Goal: Information Seeking & Learning: Compare options

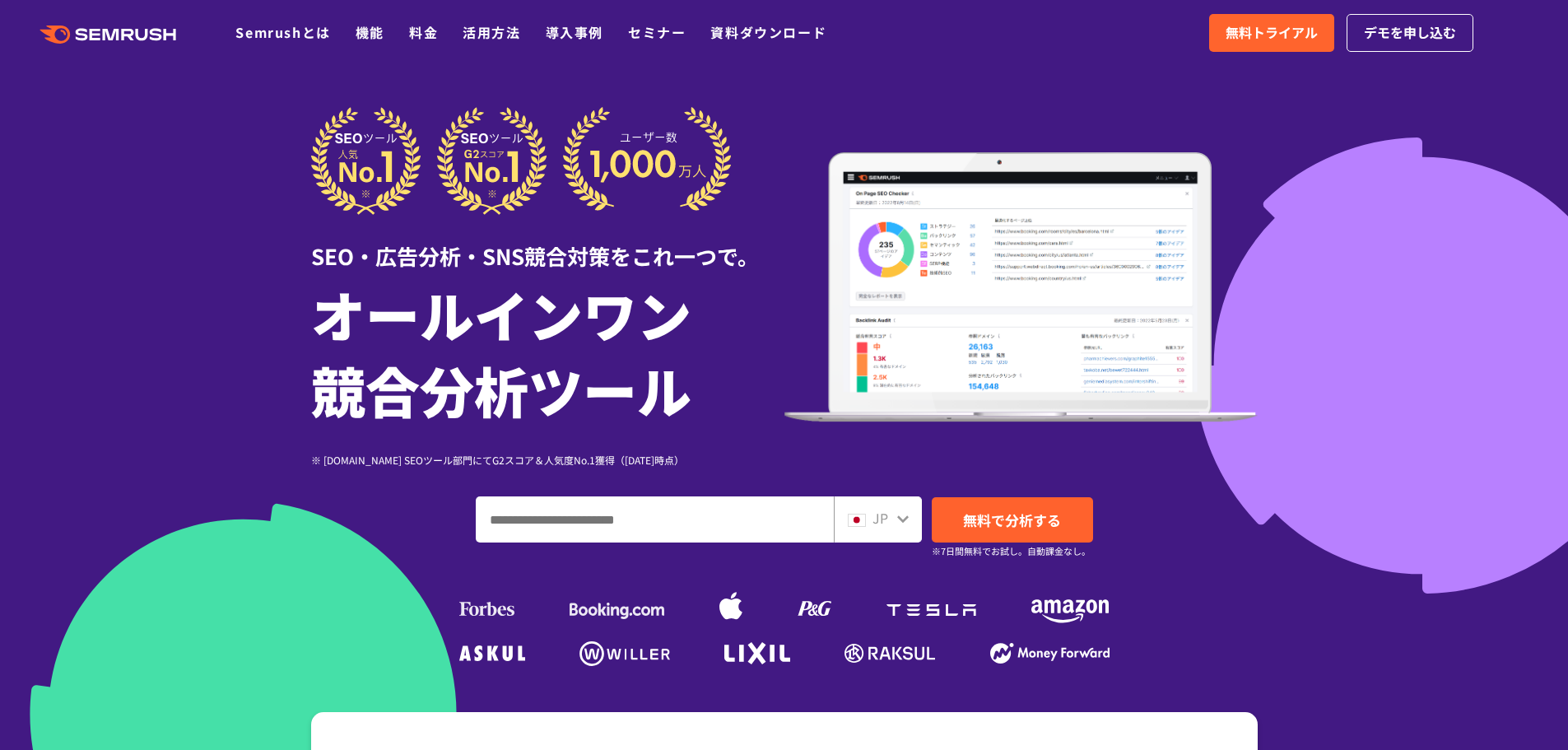
click at [415, 37] on link "料金" at bounding box center [423, 32] width 29 height 20
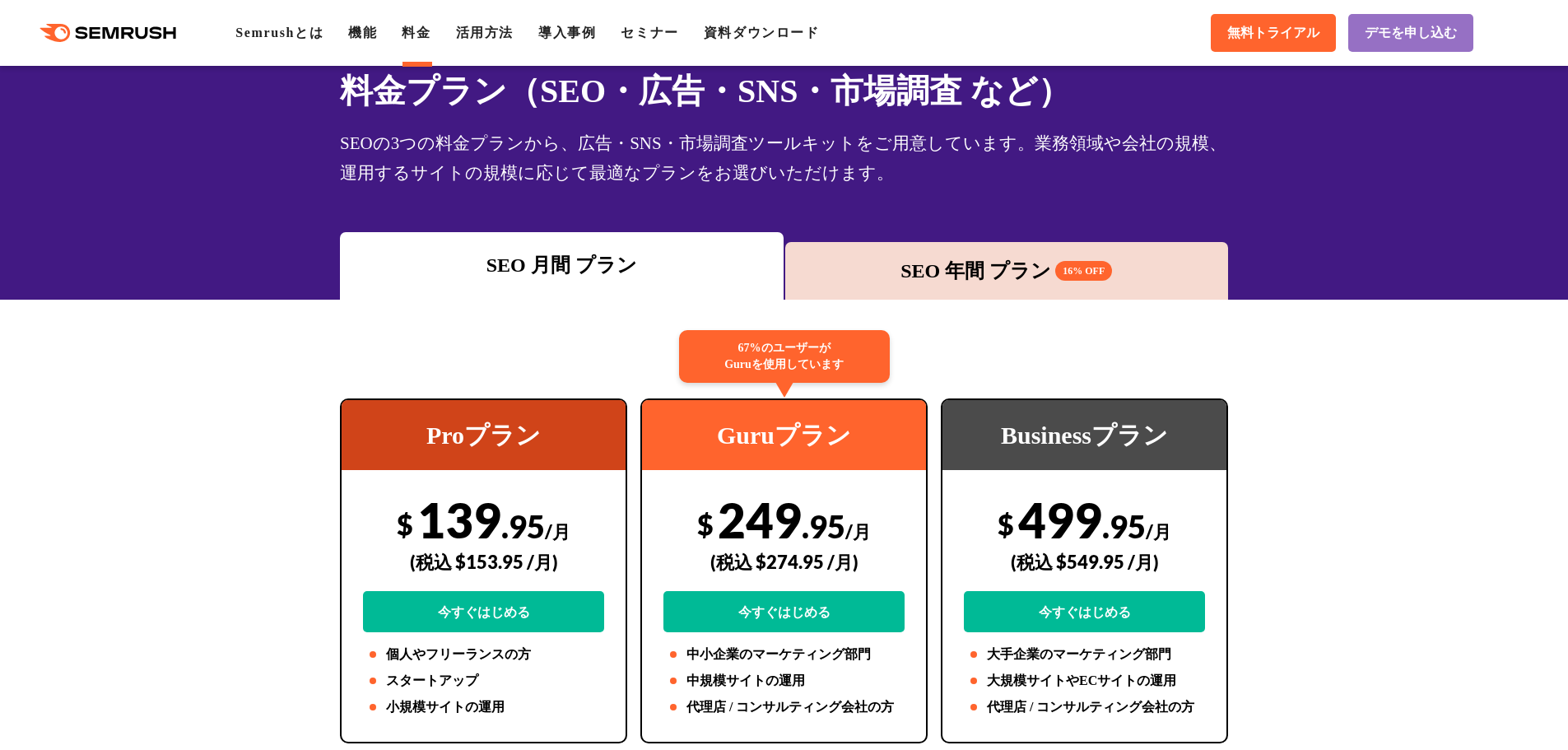
scroll to position [165, 0]
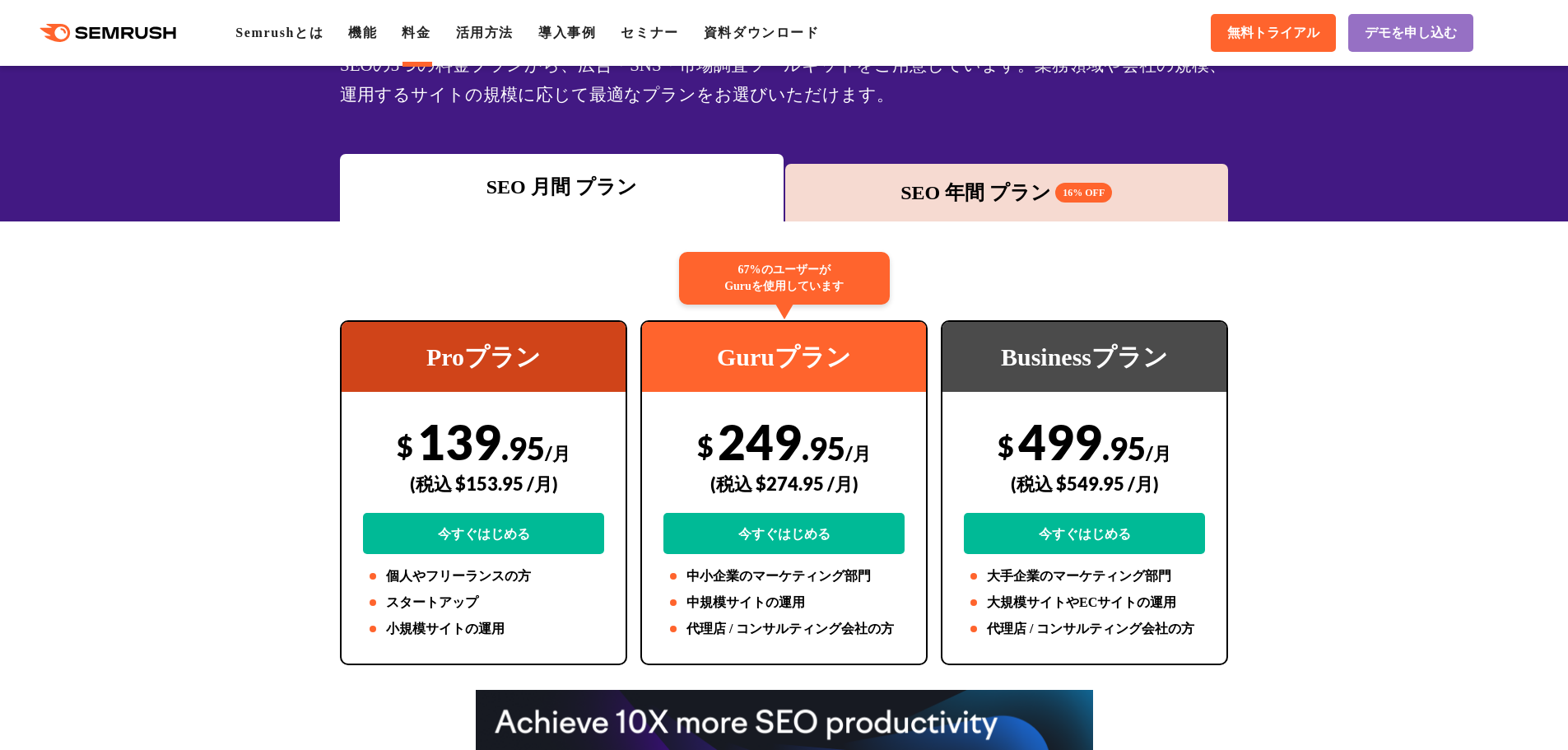
scroll to position [0, 0]
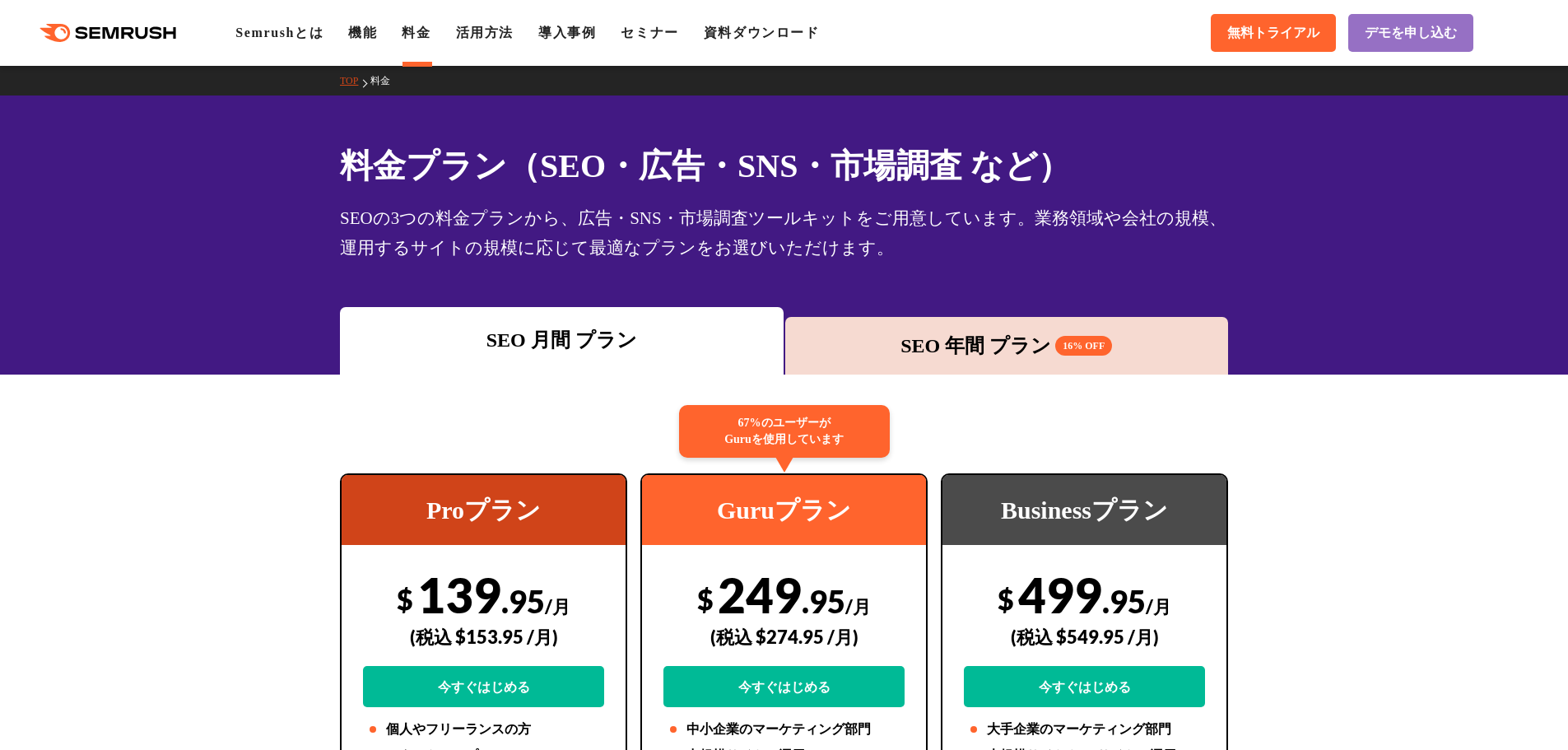
click at [369, 38] on link "機能" at bounding box center [363, 32] width 29 height 14
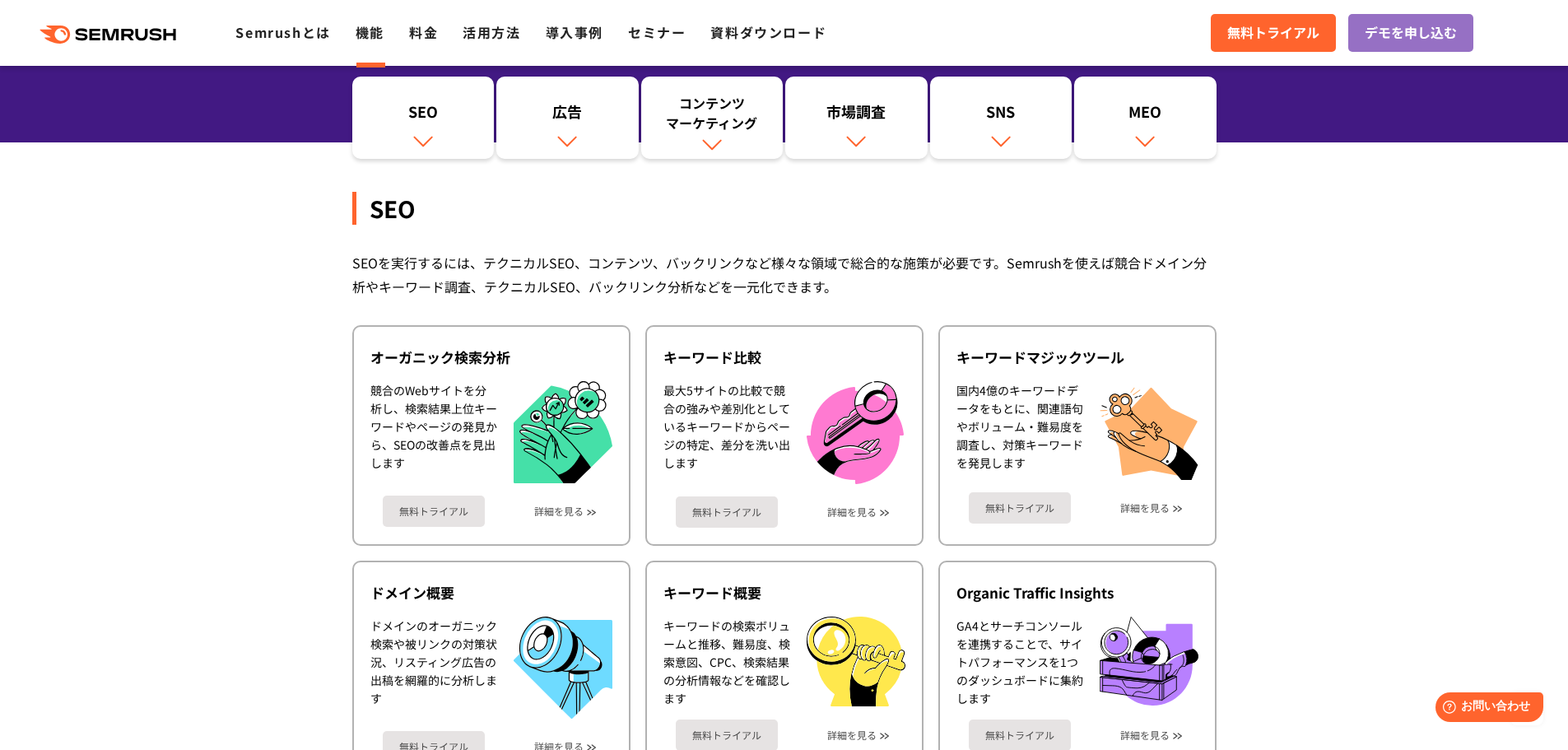
scroll to position [165, 0]
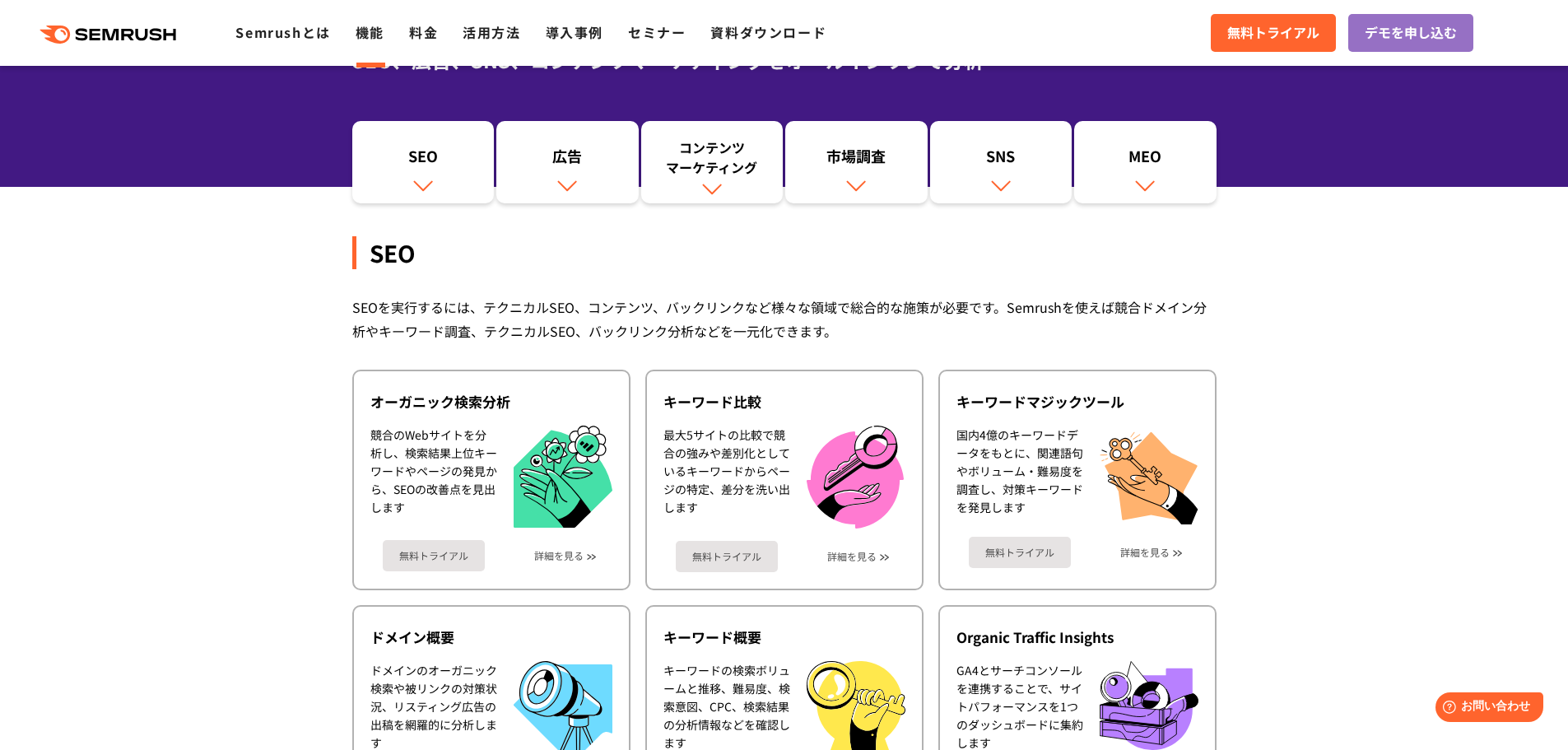
click at [422, 46] on div ".cls {fill: #FF642D;} .cls {fill: #FF642D;} Semrushとは 機能 料金 活用方法 導入事例 セミナー 資料ダウ…" at bounding box center [784, 32] width 1568 height 50
drag, startPoint x: 423, startPoint y: 34, endPoint x: 446, endPoint y: 50, distance: 28.0
click at [423, 33] on link "料金" at bounding box center [423, 32] width 29 height 20
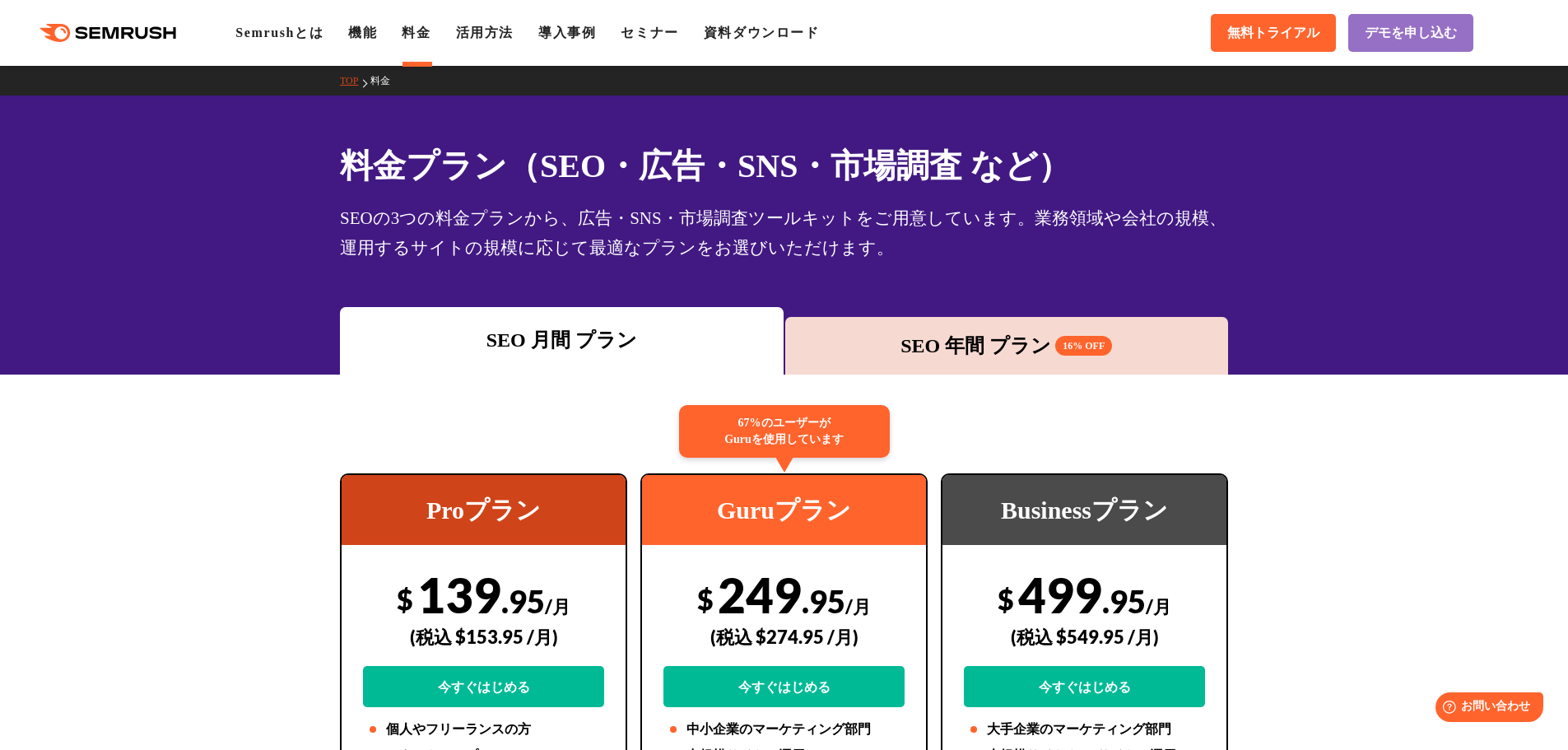
click at [370, 35] on link "機能" at bounding box center [363, 32] width 29 height 14
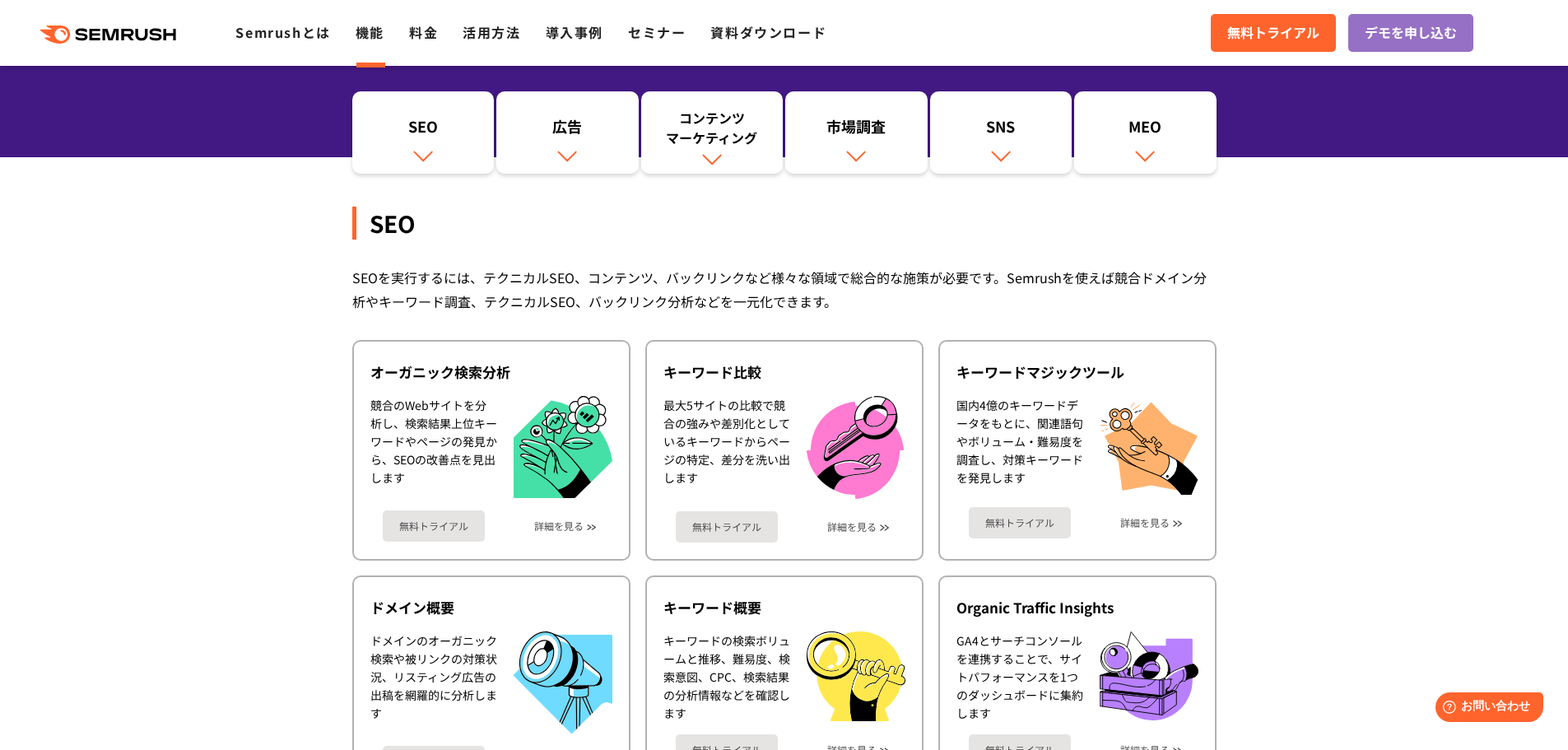
scroll to position [165, 0]
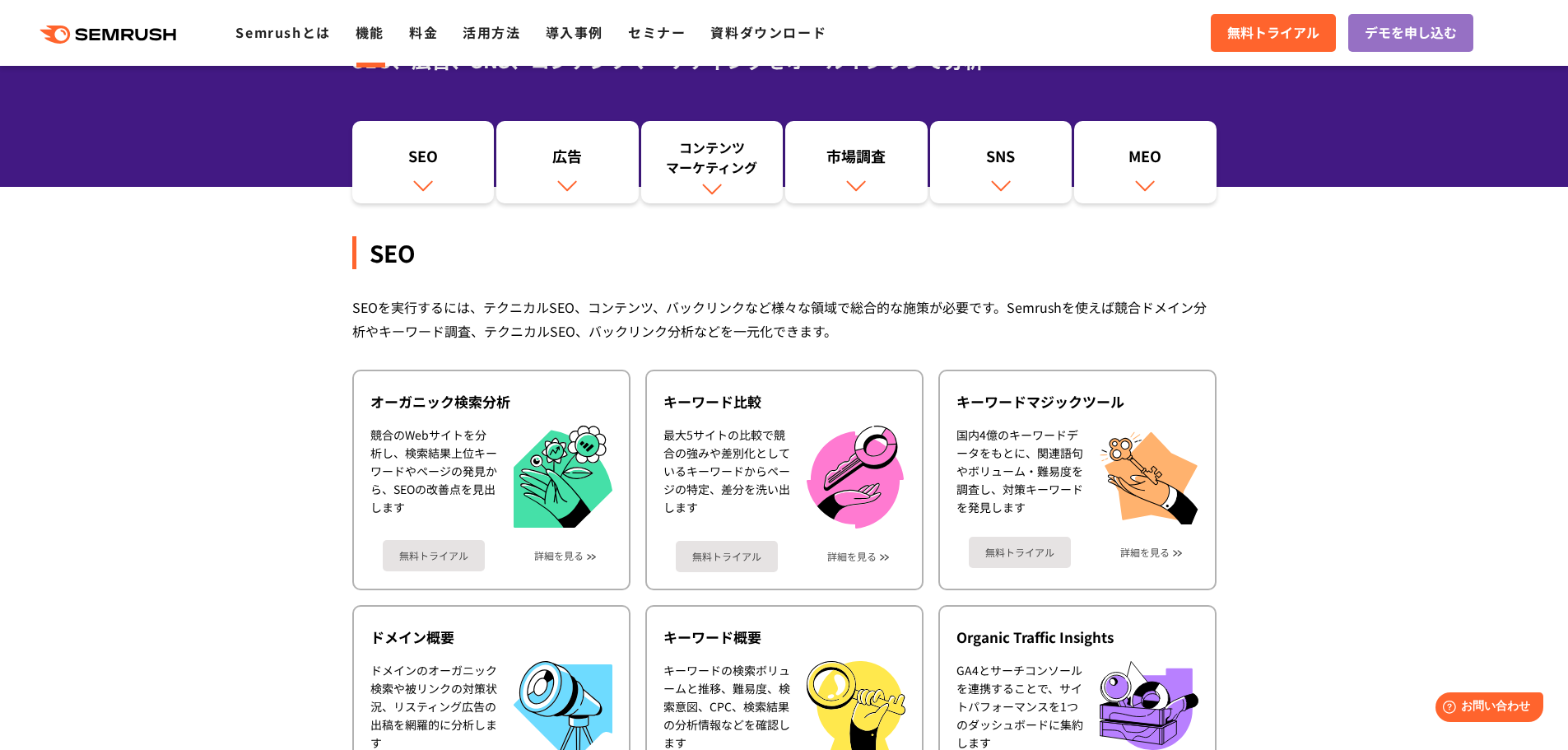
click at [448, 181] on link "SEO" at bounding box center [423, 161] width 142 height 82
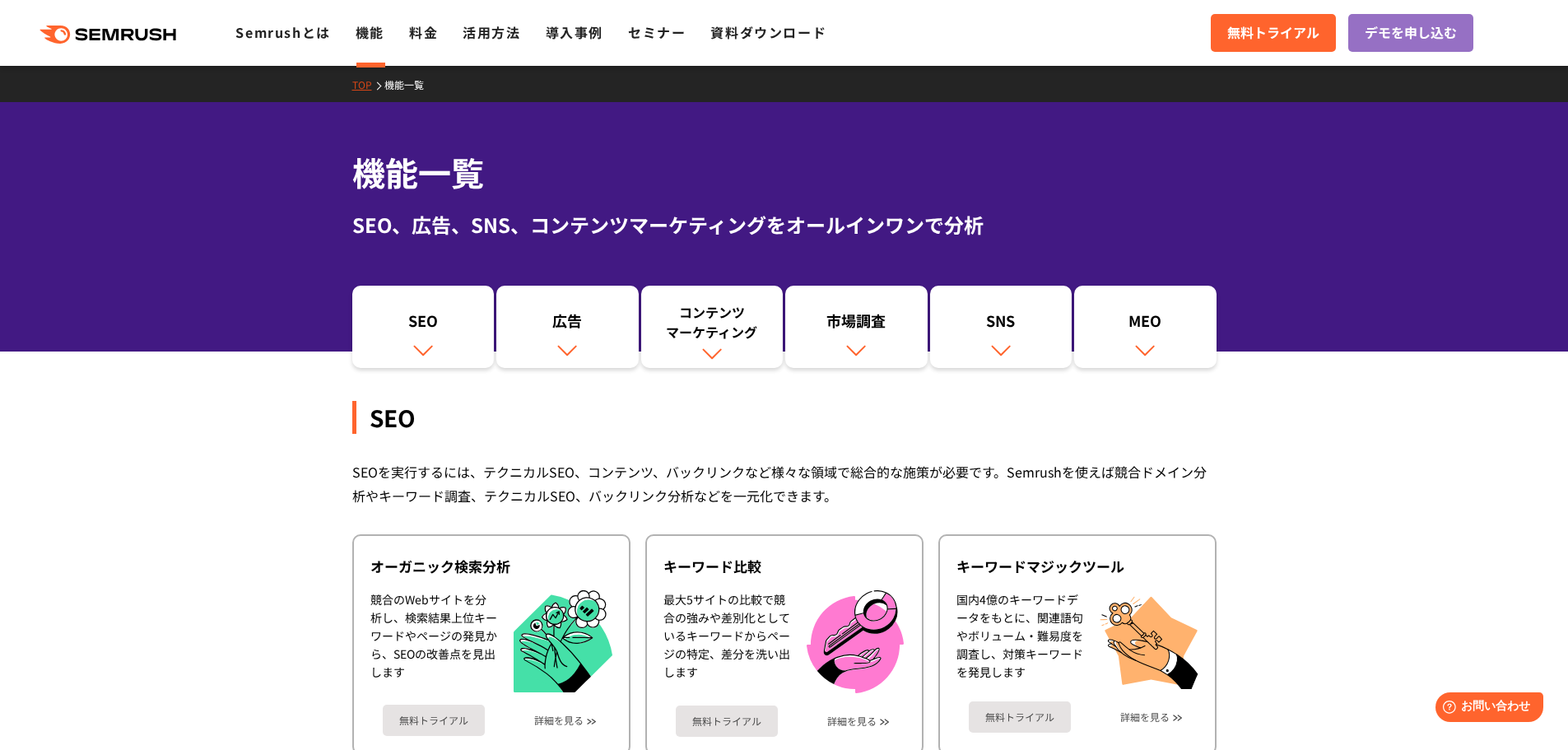
click at [429, 40] on link "料金" at bounding box center [423, 32] width 29 height 20
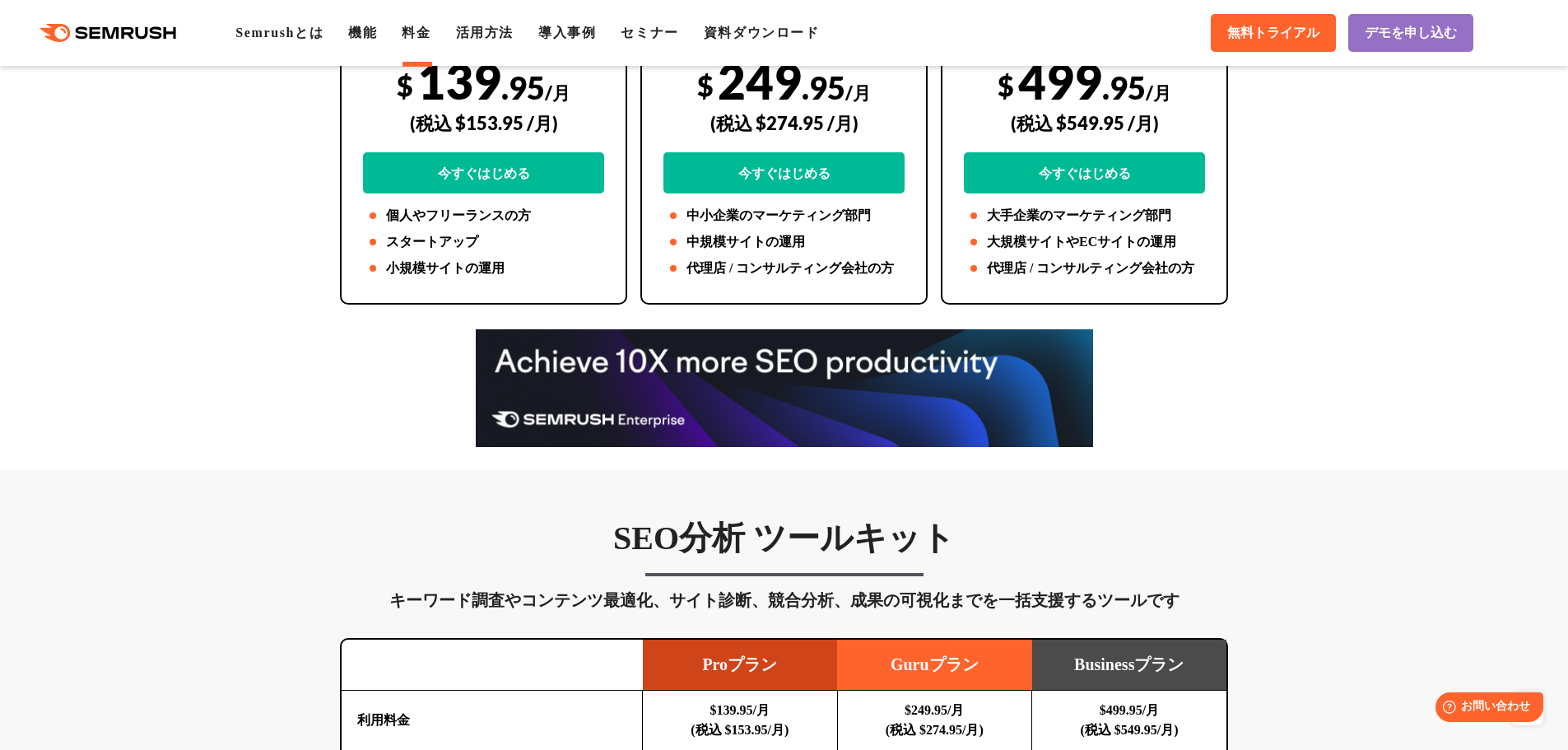
scroll to position [494, 0]
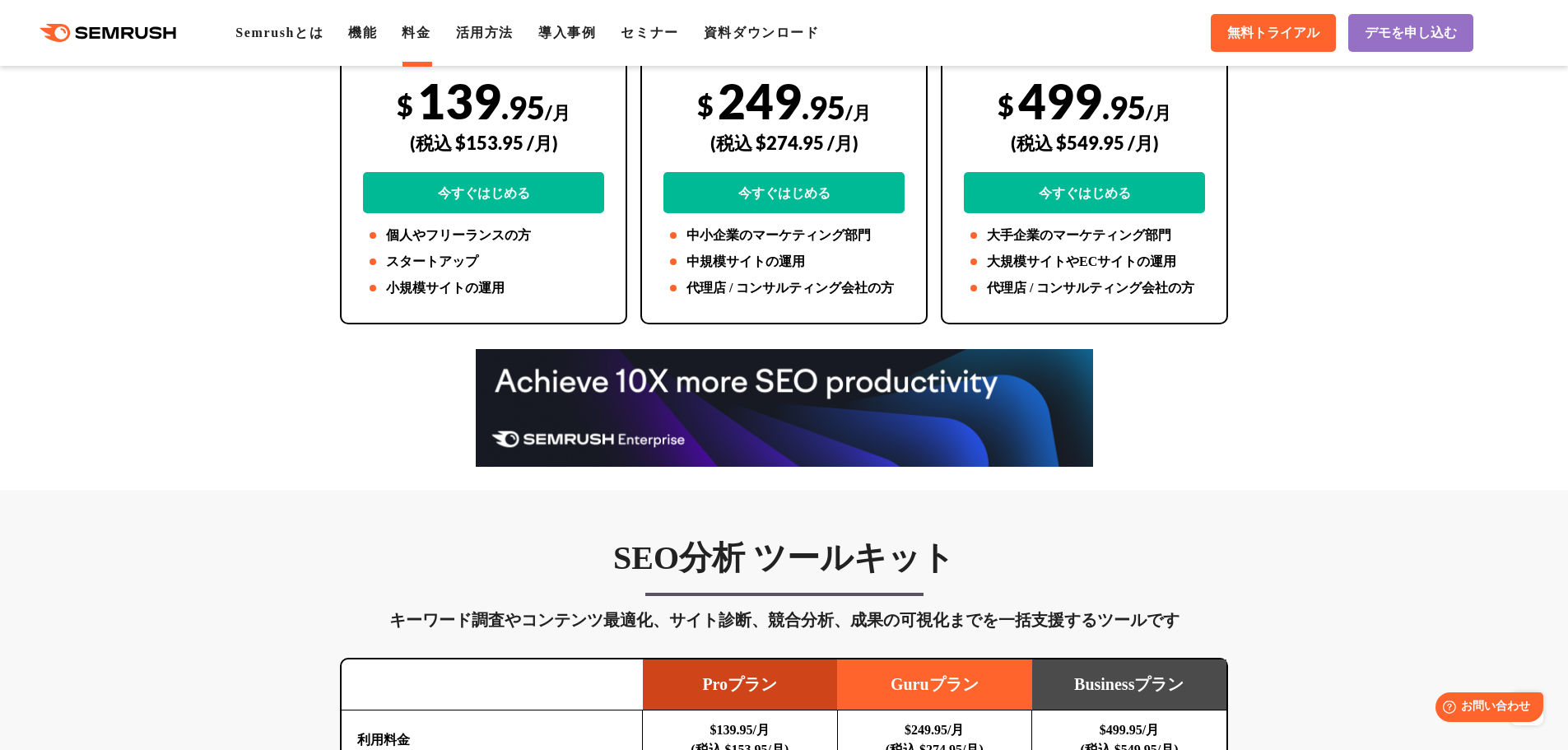
click at [780, 37] on link "資料ダウンロード" at bounding box center [761, 32] width 116 height 14
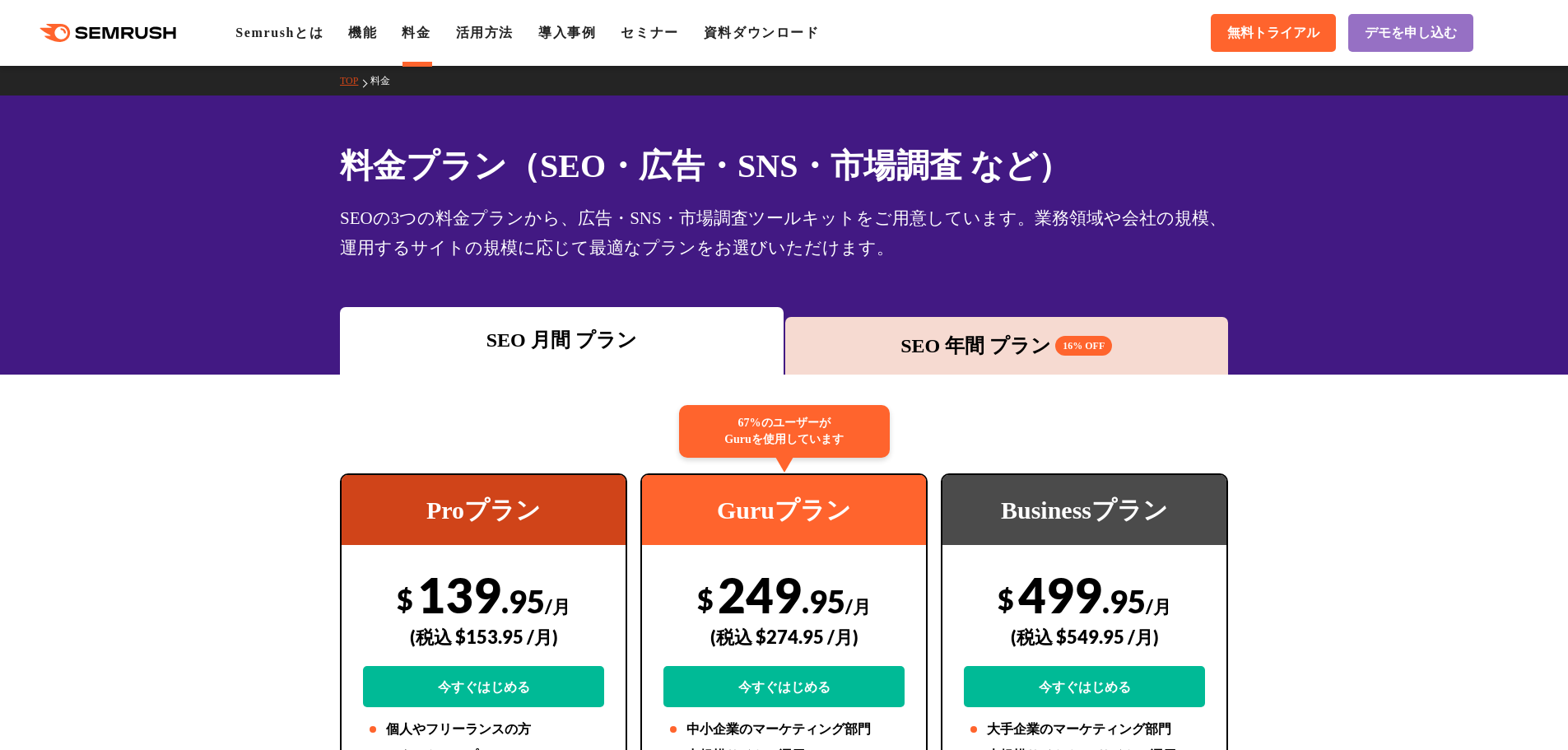
scroll to position [476, 0]
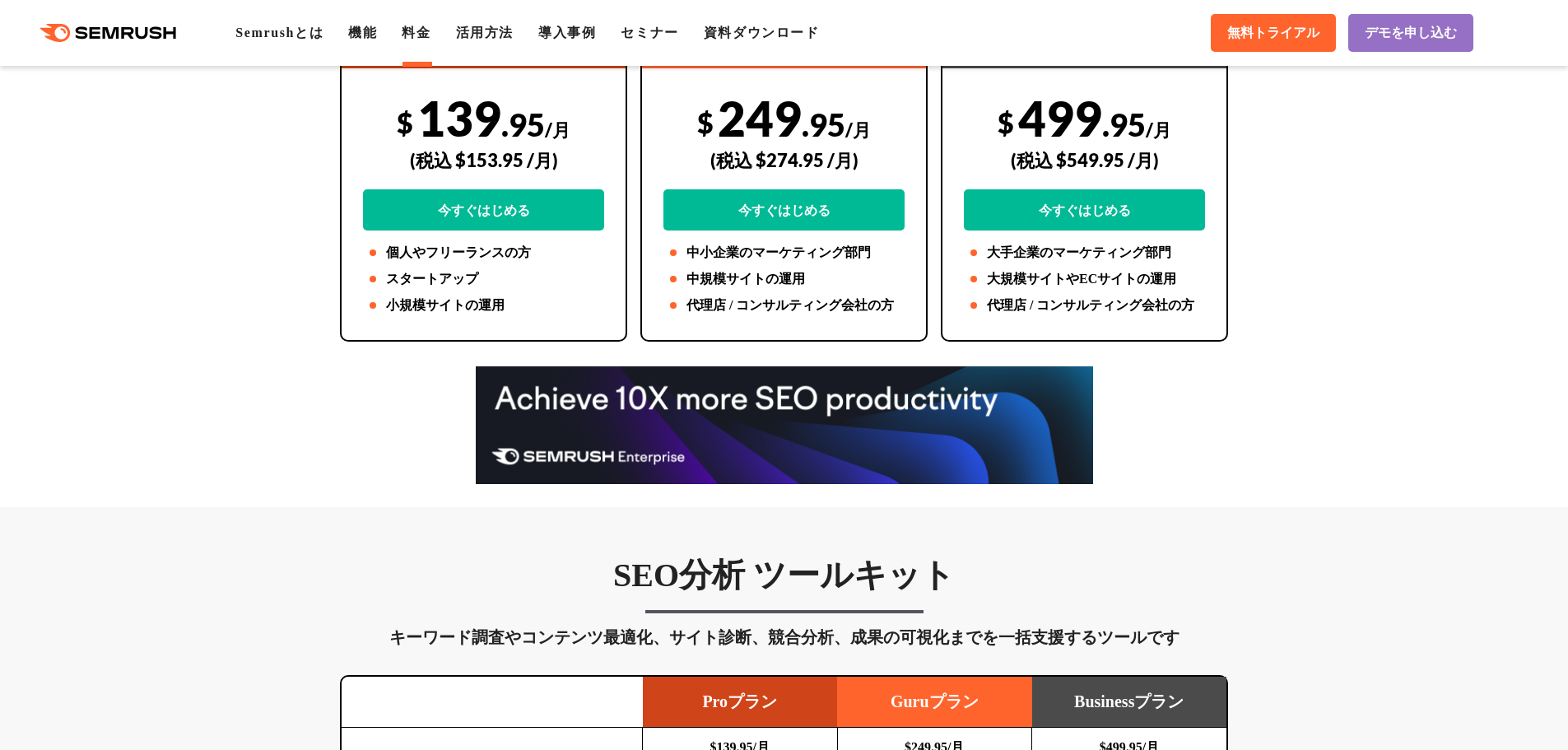
drag, startPoint x: 0, startPoint y: 0, endPoint x: 1248, endPoint y: 409, distance: 1313.3
click at [1248, 409] on div at bounding box center [784, 425] width 1568 height 118
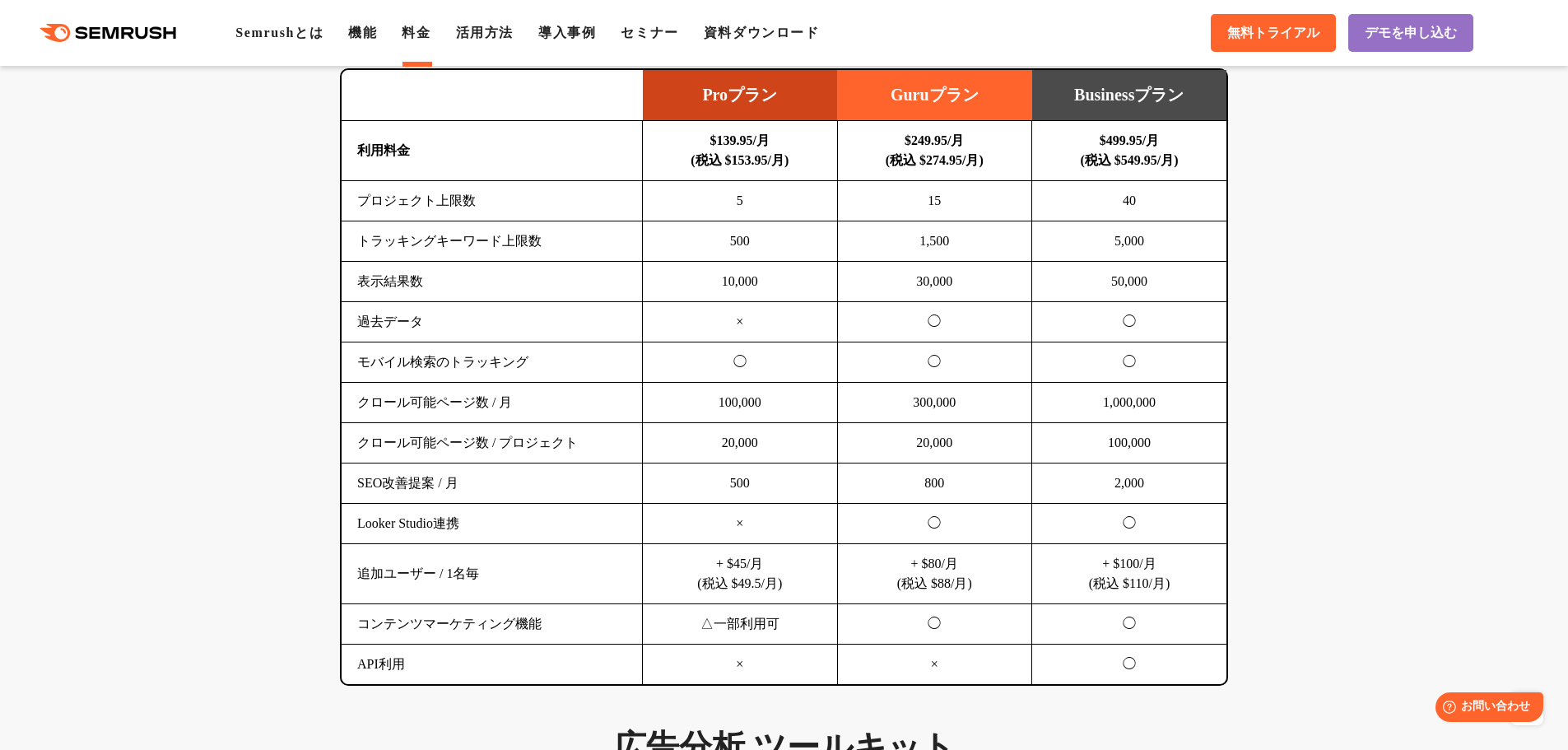
scroll to position [1111, 0]
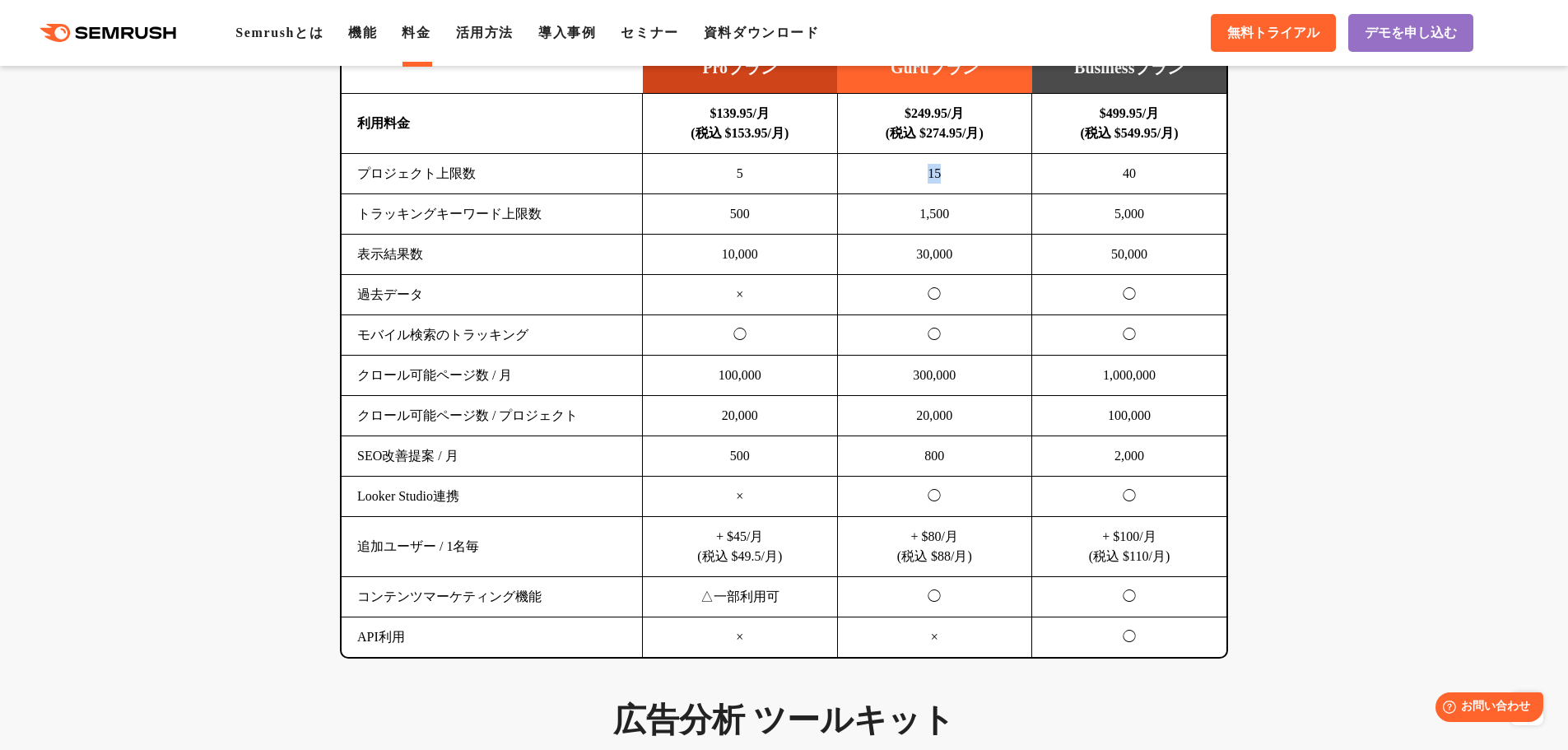
drag, startPoint x: 932, startPoint y: 176, endPoint x: 946, endPoint y: 176, distance: 14.0
click at [946, 176] on td "15" at bounding box center [934, 174] width 195 height 41
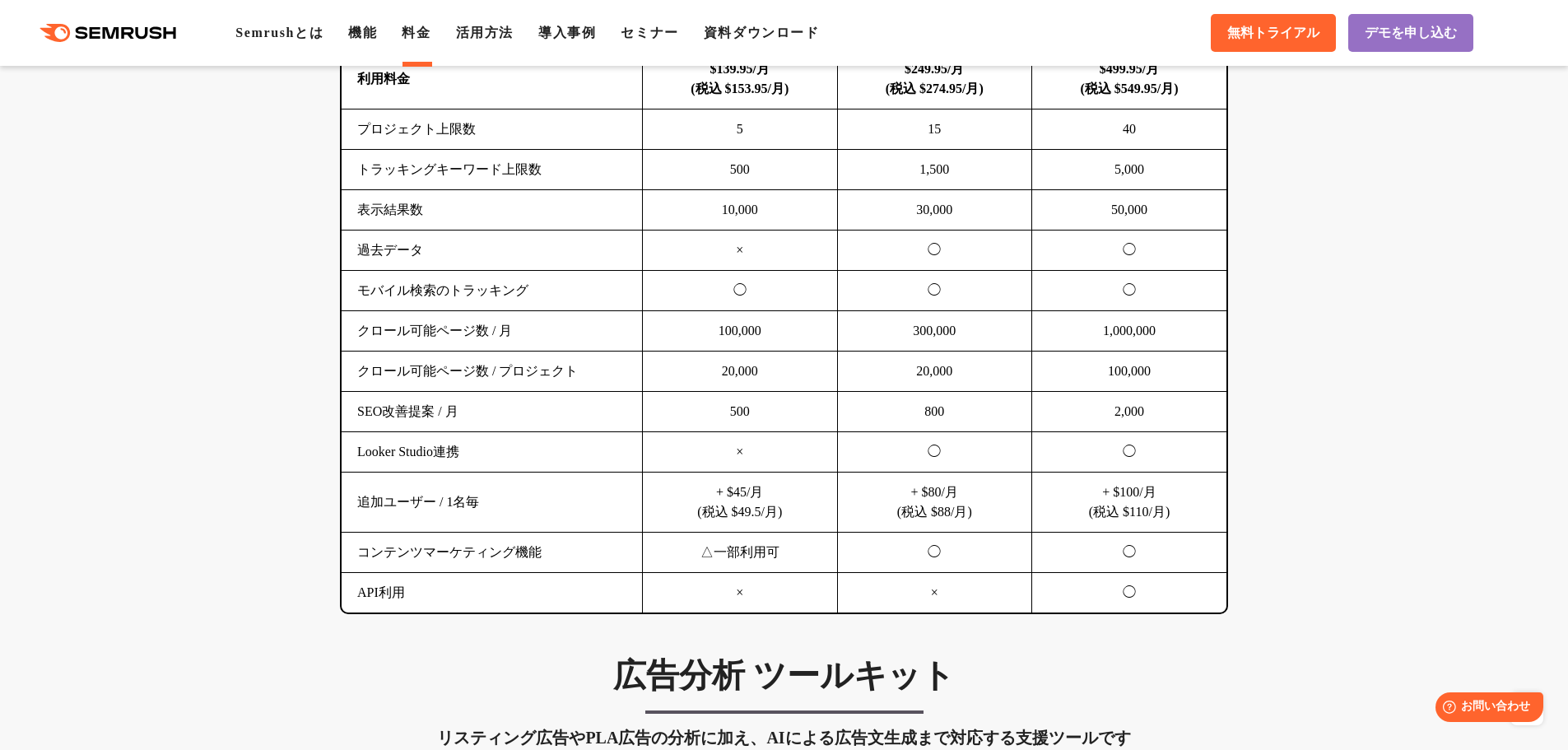
scroll to position [1193, 0]
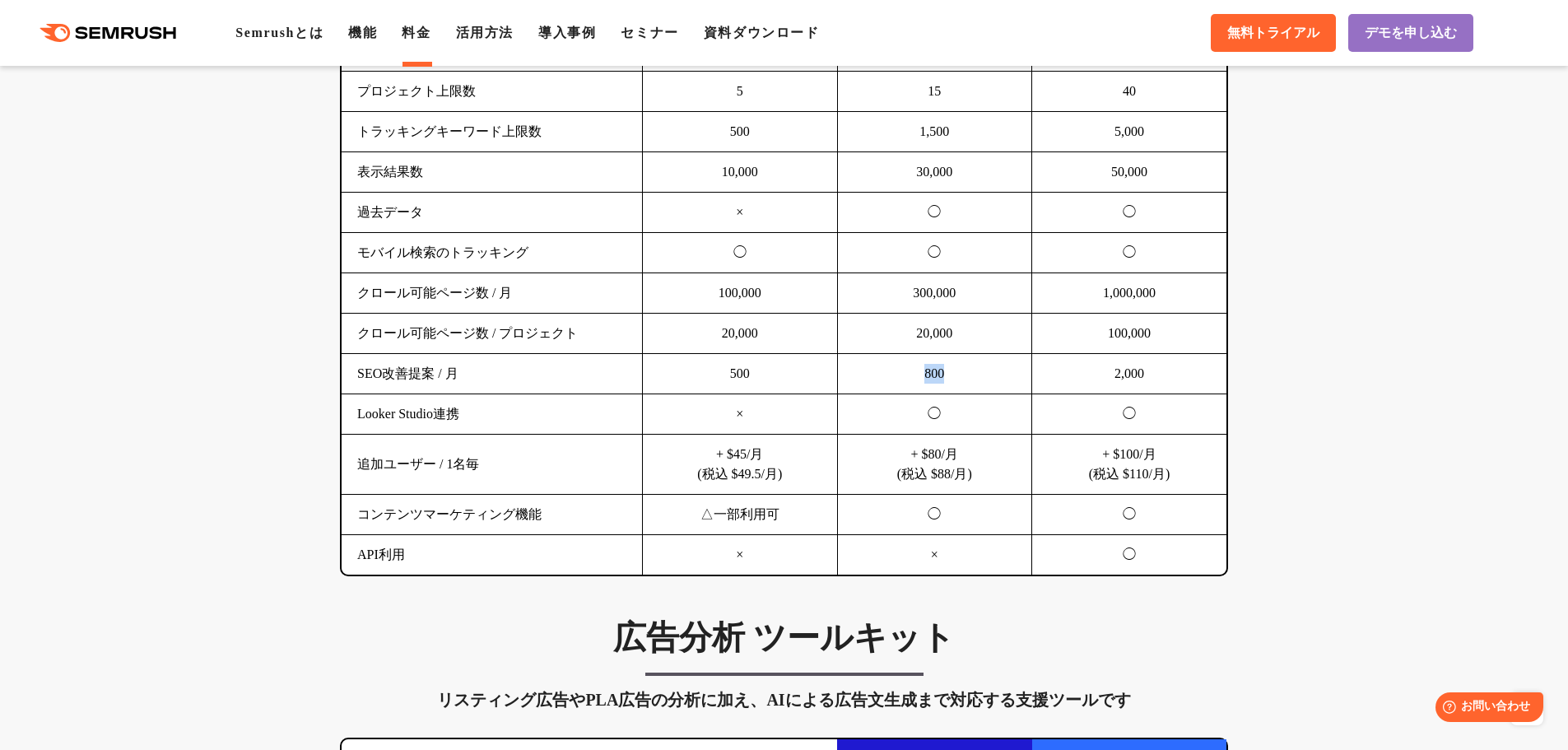
drag, startPoint x: 926, startPoint y: 375, endPoint x: 976, endPoint y: 375, distance: 50.0
click at [976, 375] on td "800" at bounding box center [934, 374] width 195 height 41
click at [989, 369] on td "800" at bounding box center [934, 374] width 195 height 41
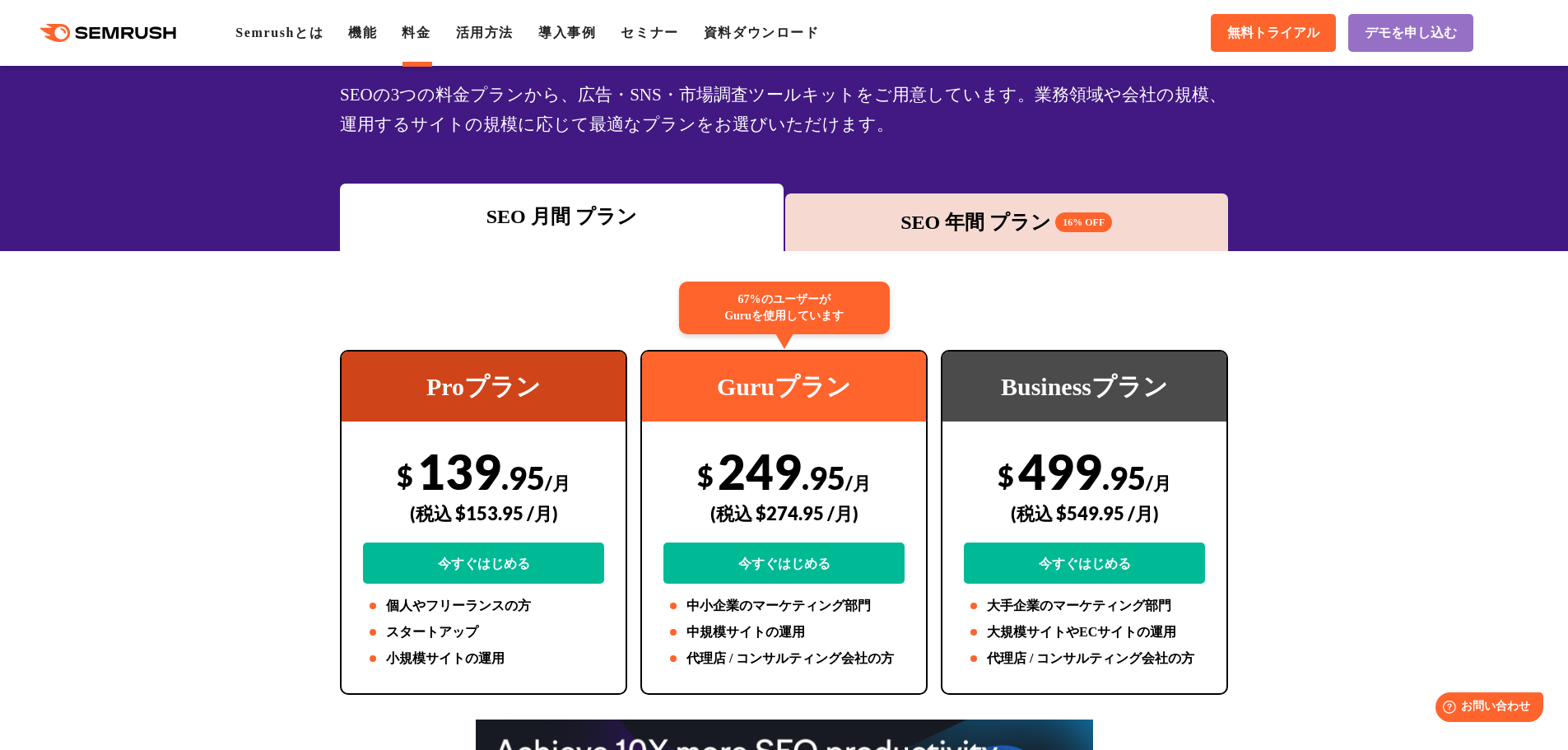
scroll to position [122, 0]
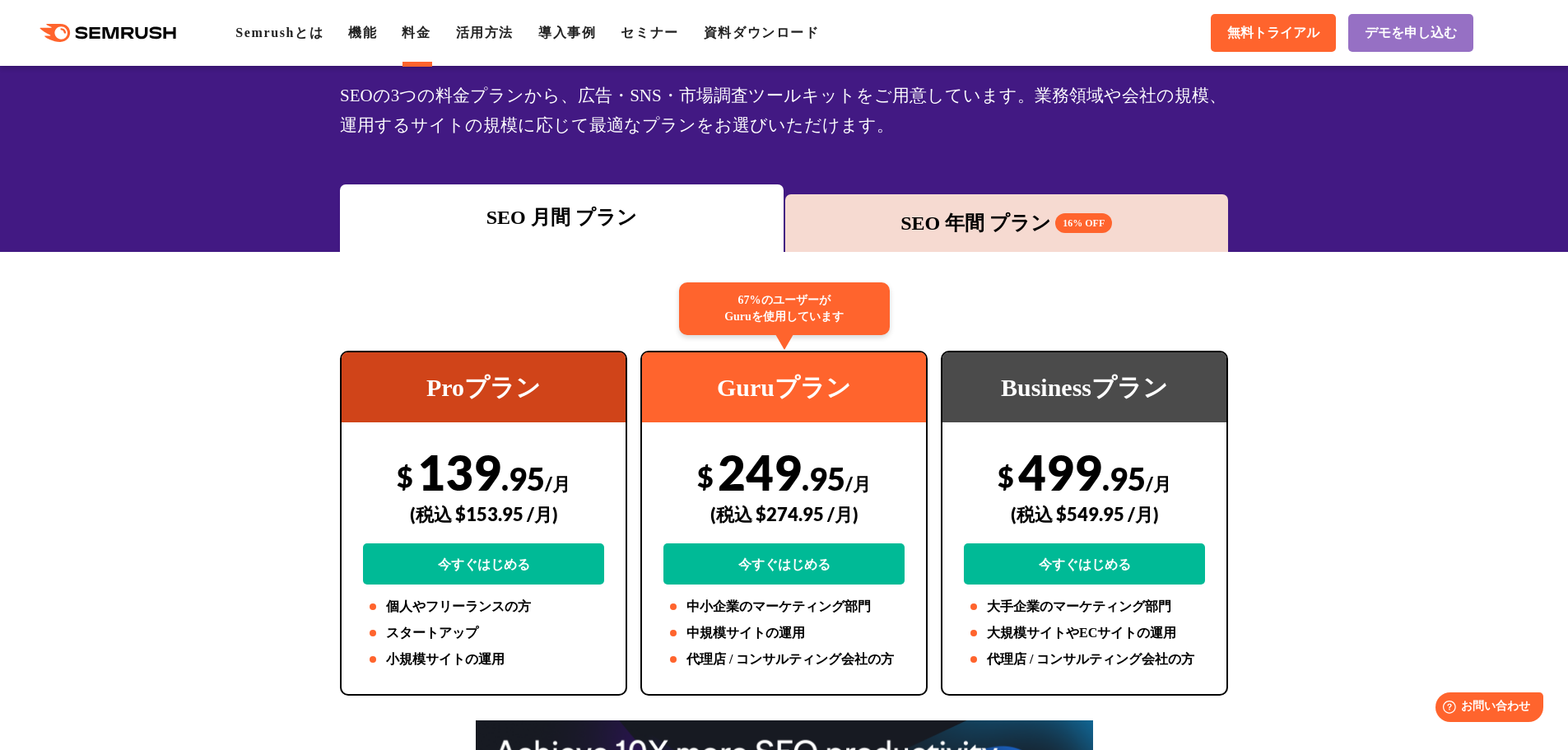
click at [1048, 223] on div "SEO 年間 プラン 16% OFF" at bounding box center [1006, 222] width 428 height 30
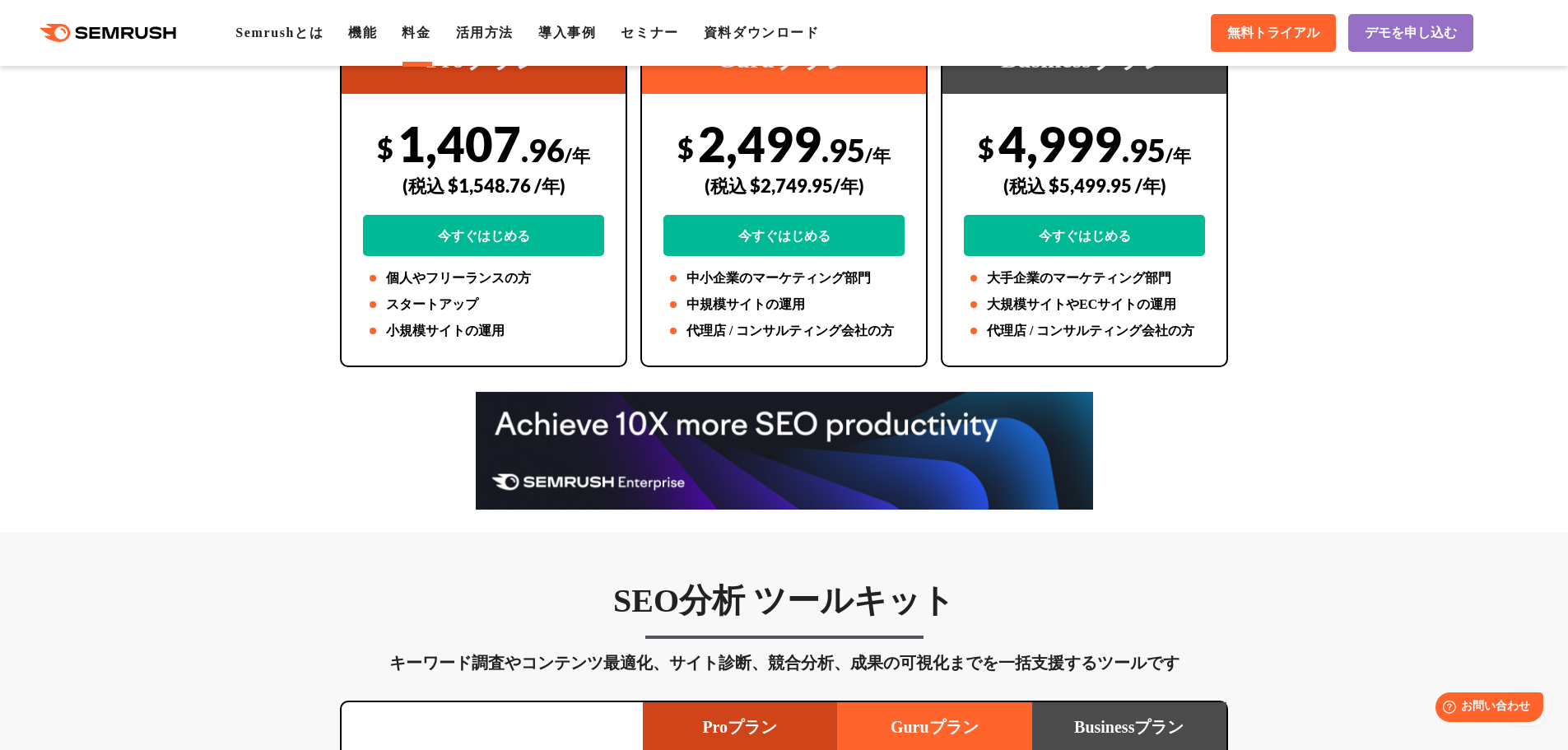
scroll to position [452, 0]
